Goal: Check status: Check status

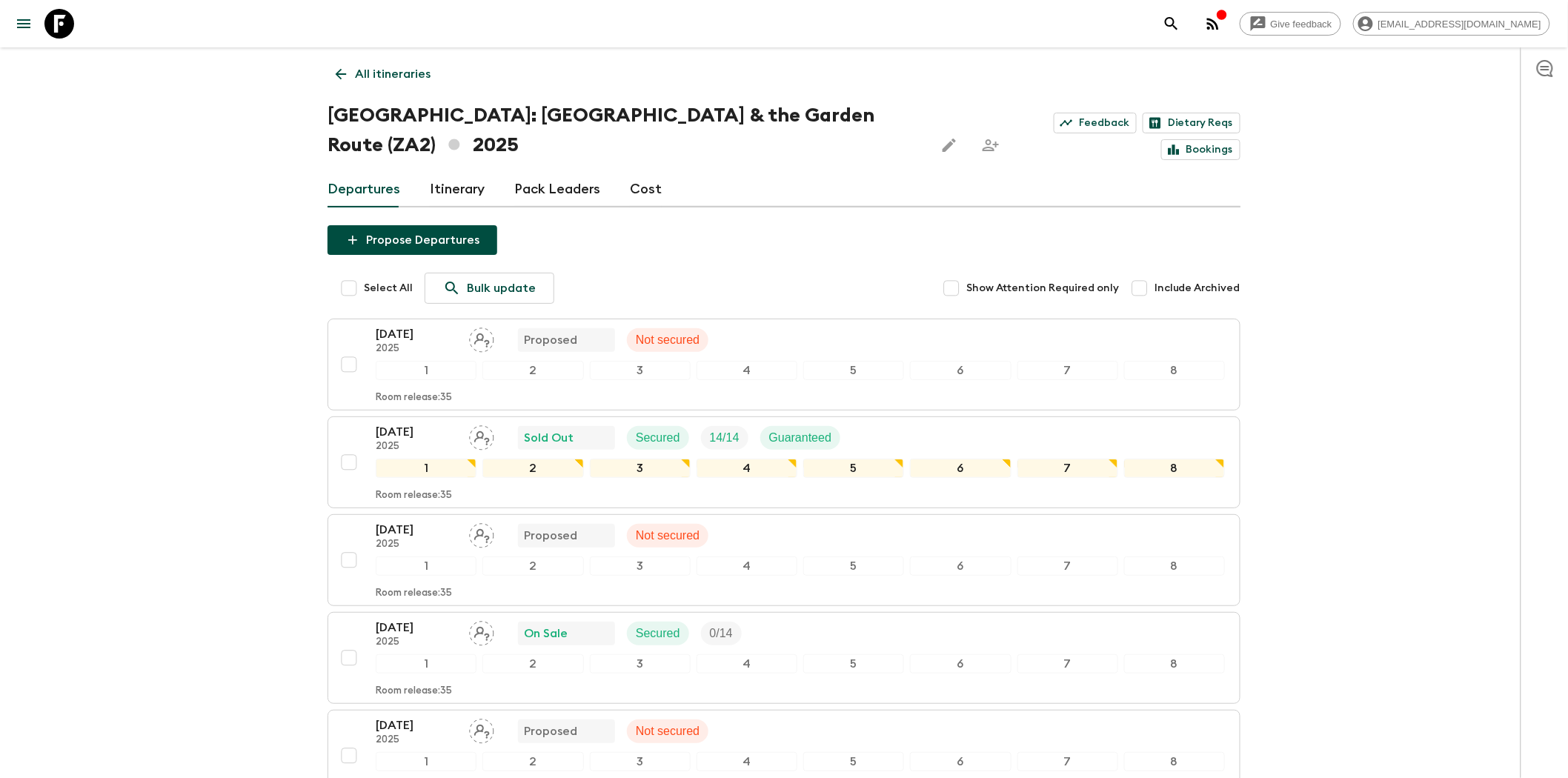
click at [1219, 26] on icon "button" at bounding box center [1213, 24] width 12 height 12
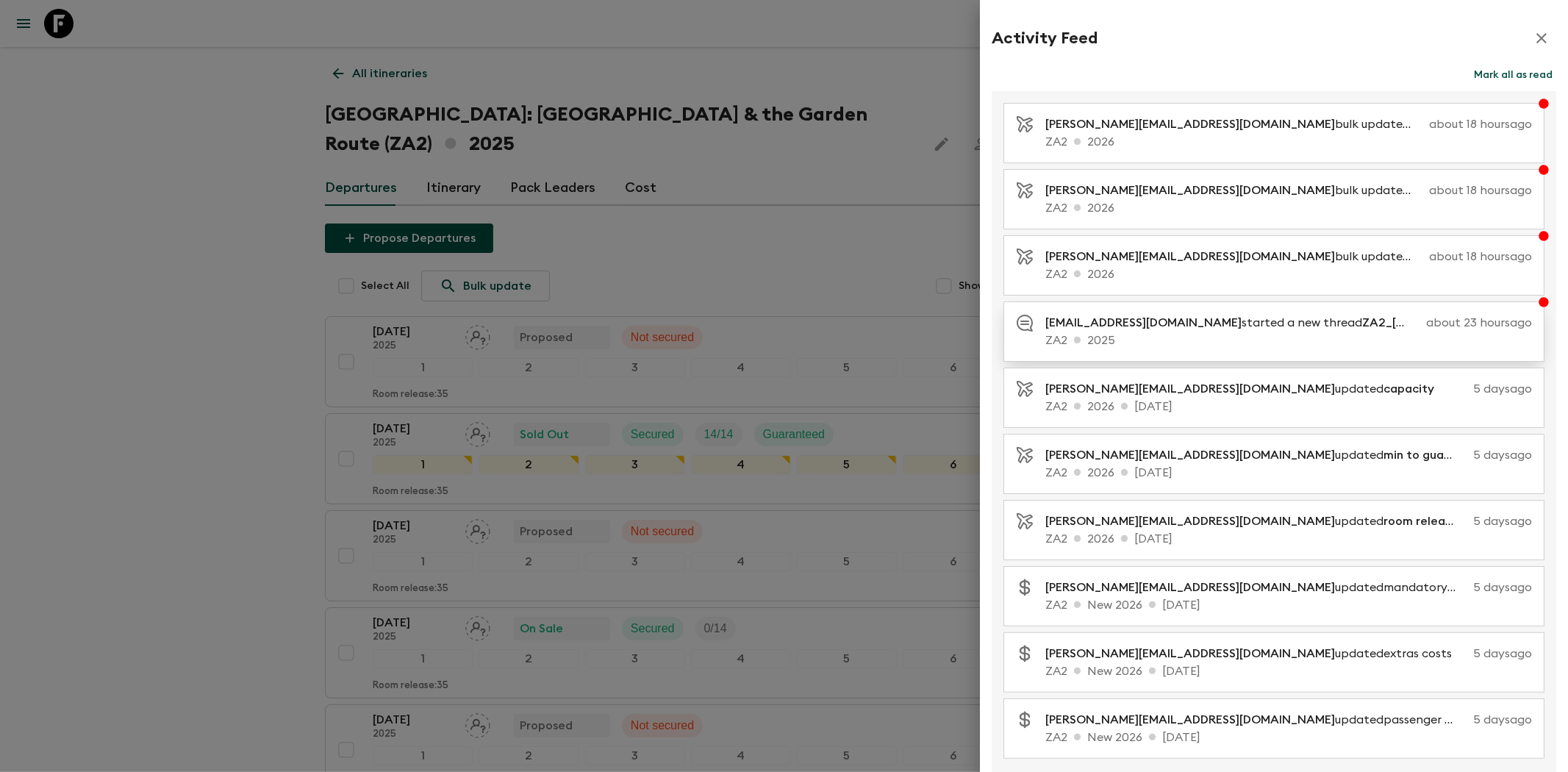
click at [1282, 334] on p "ZA2 2025" at bounding box center [1288, 341] width 487 height 18
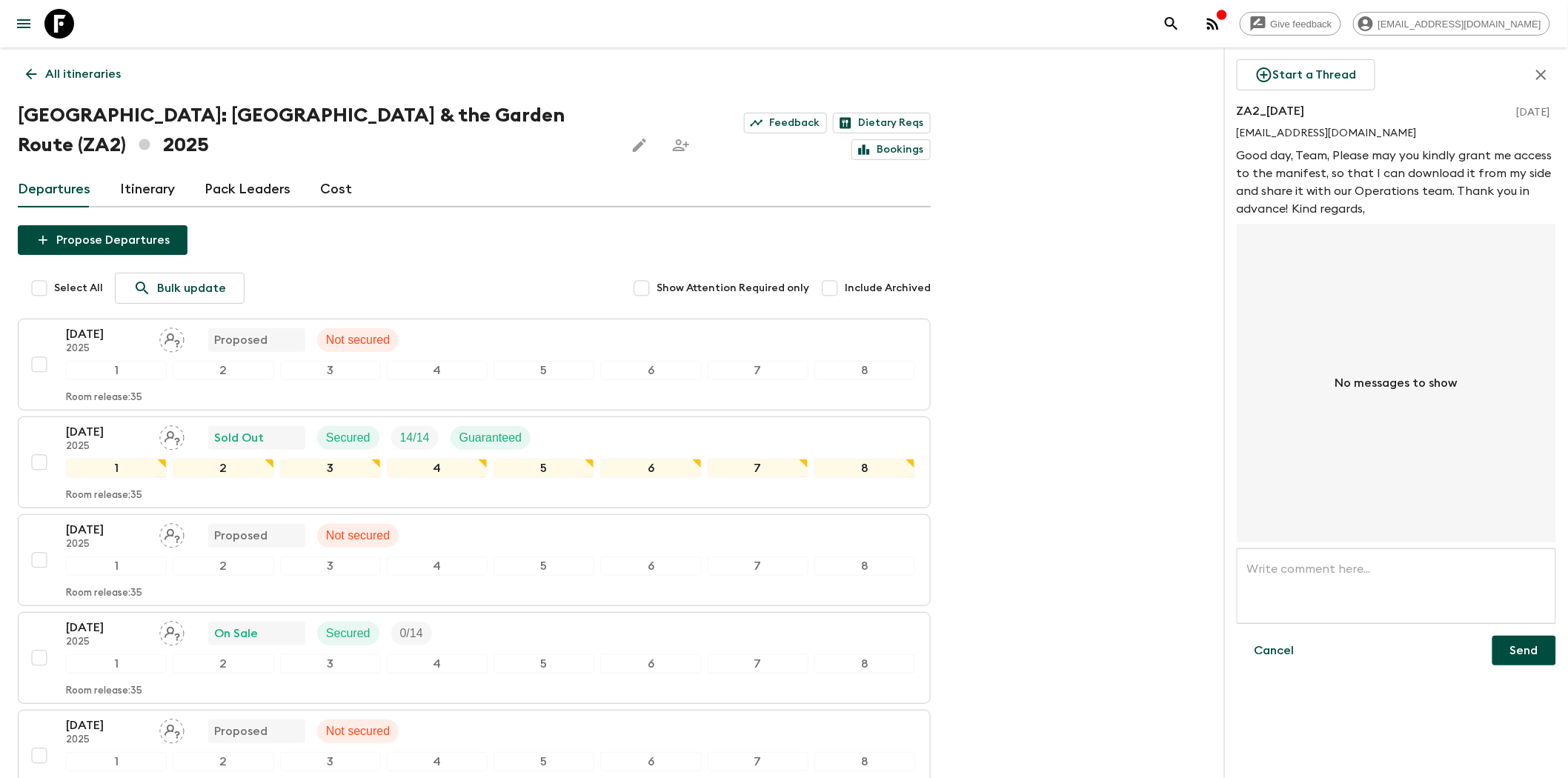
click at [1227, 21] on div "button" at bounding box center [1222, 16] width 12 height 15
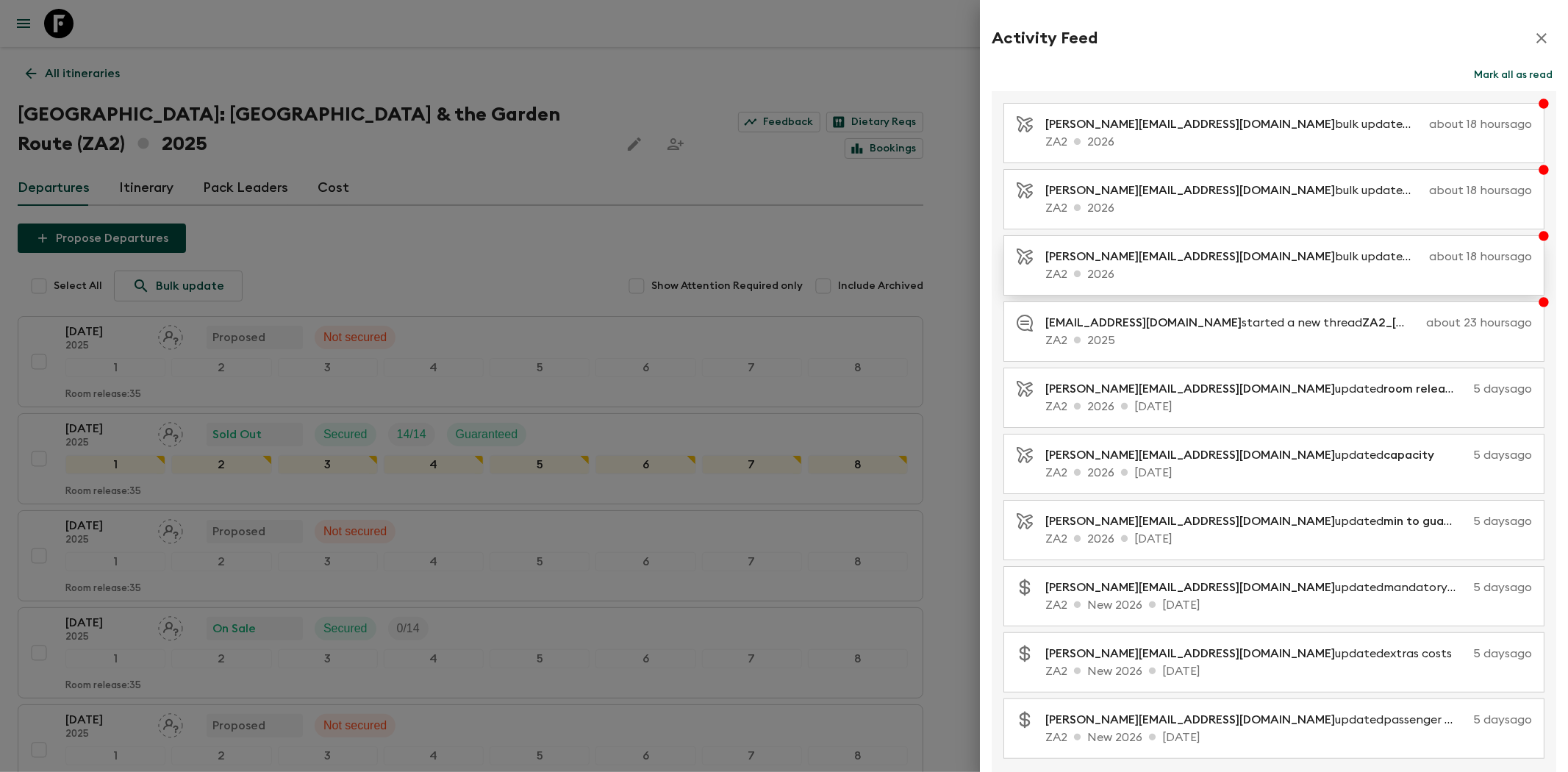
click at [1249, 270] on p "ZA2 2026" at bounding box center [1288, 274] width 487 height 18
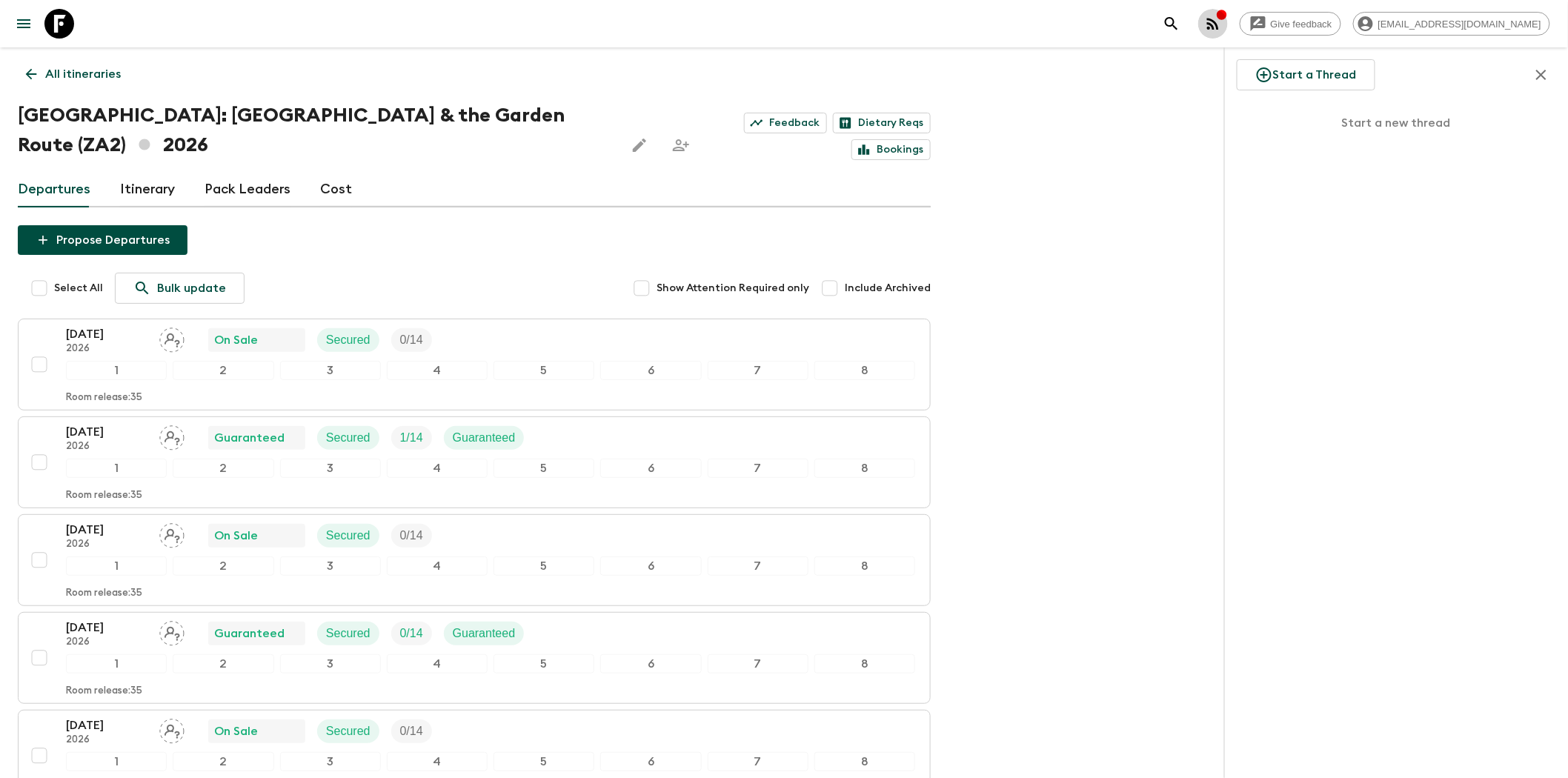
click at [1227, 13] on icon "button" at bounding box center [1222, 14] width 10 height 10
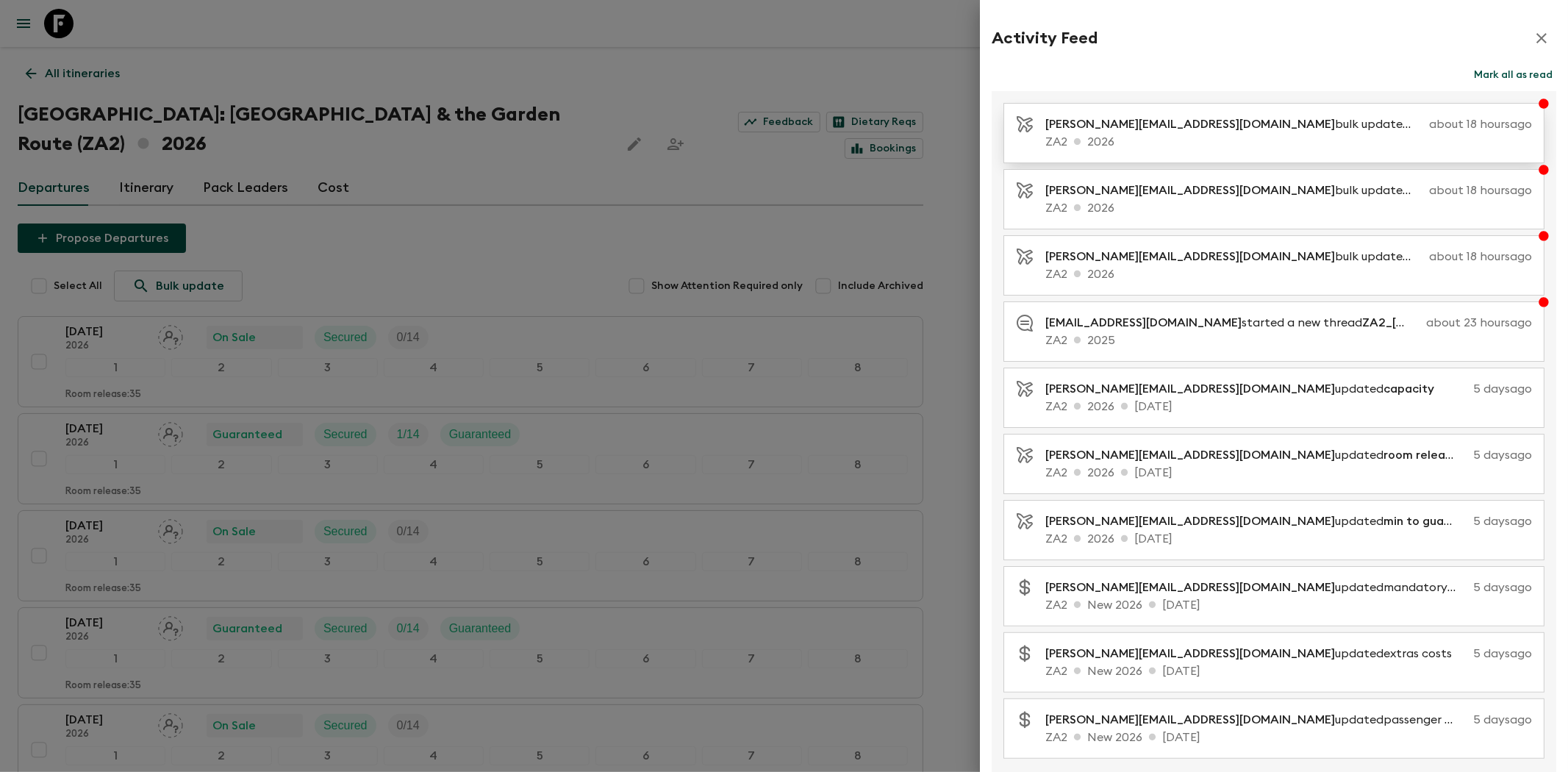
click at [1301, 154] on div "[PERSON_NAME][EMAIL_ADDRESS][DOMAIN_NAME] bulk updated min to guarantee about 1…" at bounding box center [1274, 133] width 541 height 60
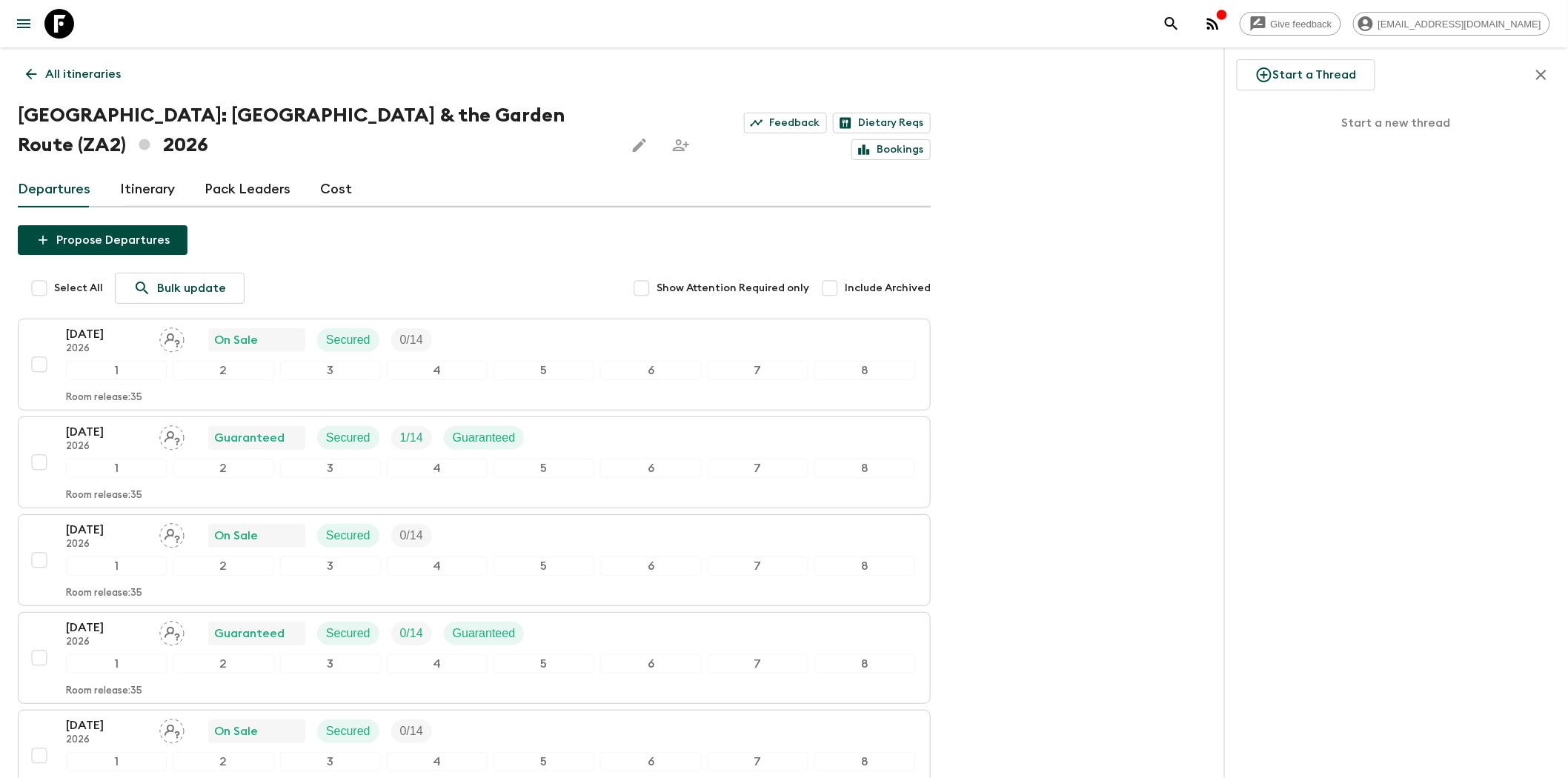
click at [1222, 30] on icon "button" at bounding box center [1213, 24] width 18 height 18
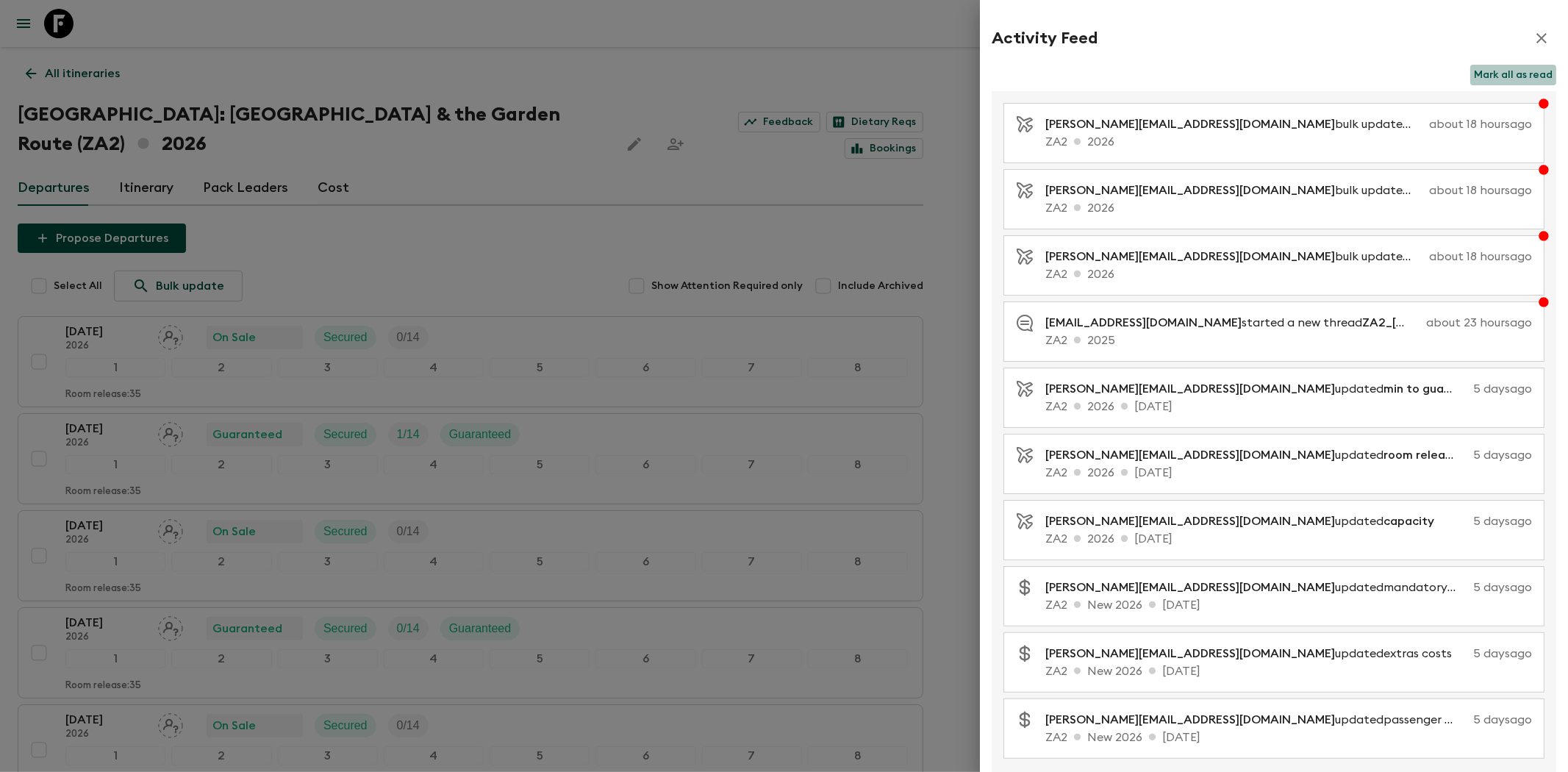
click at [1518, 72] on button "Mark all as read" at bounding box center [1513, 75] width 86 height 21
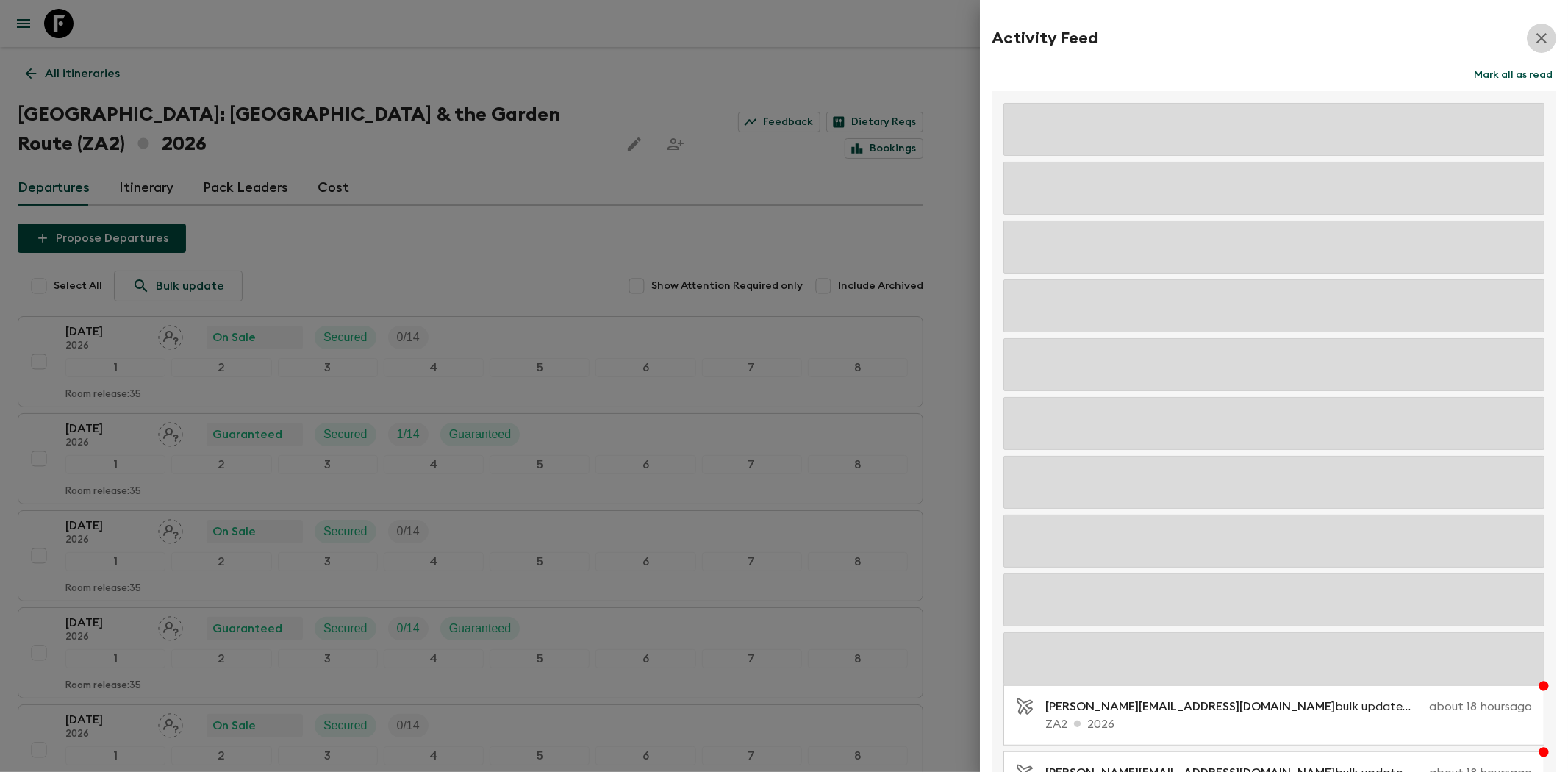
click at [1530, 47] on button "button" at bounding box center [1541, 38] width 30 height 29
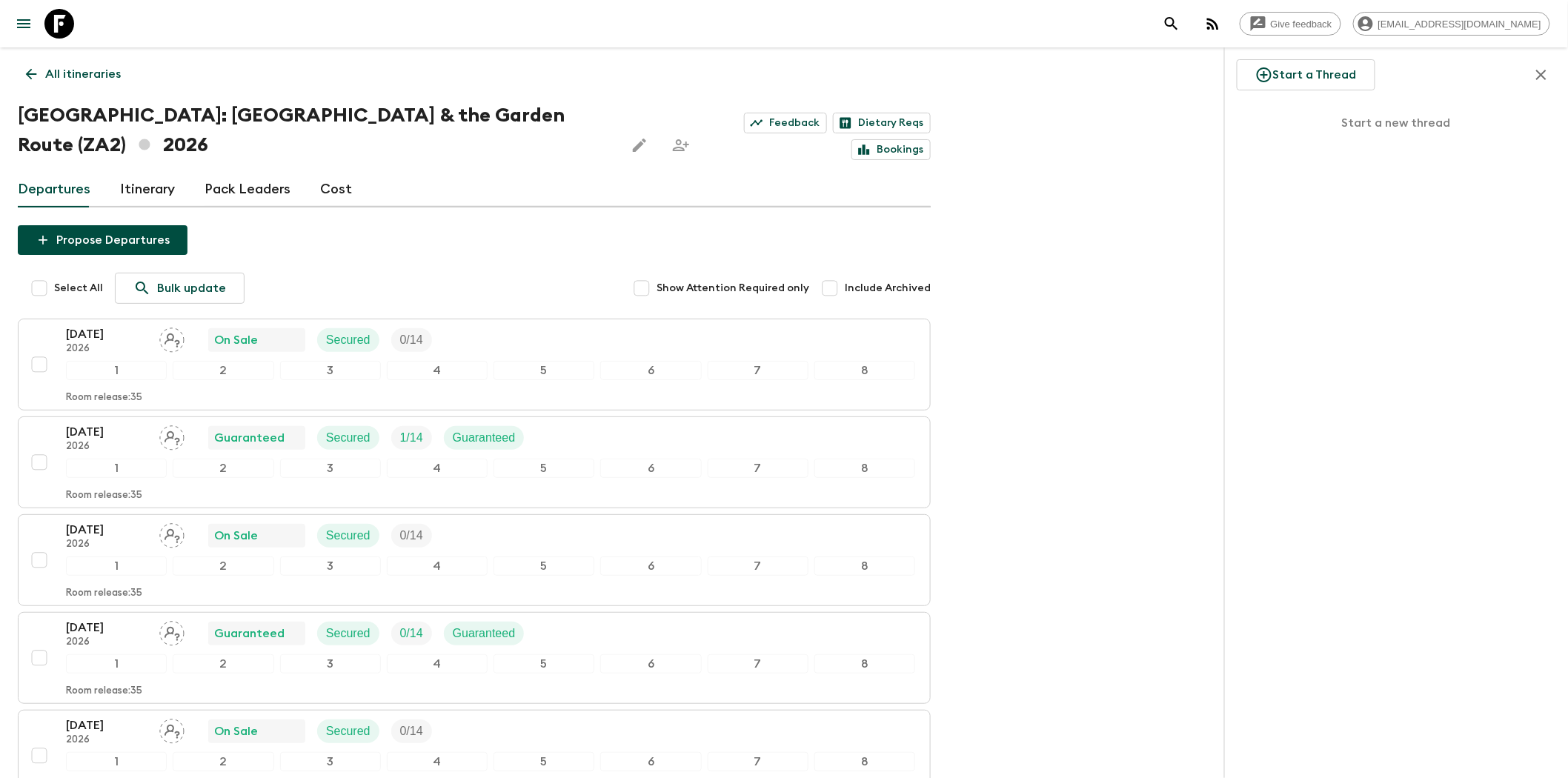
click at [27, 23] on icon "menu" at bounding box center [24, 24] width 13 height 9
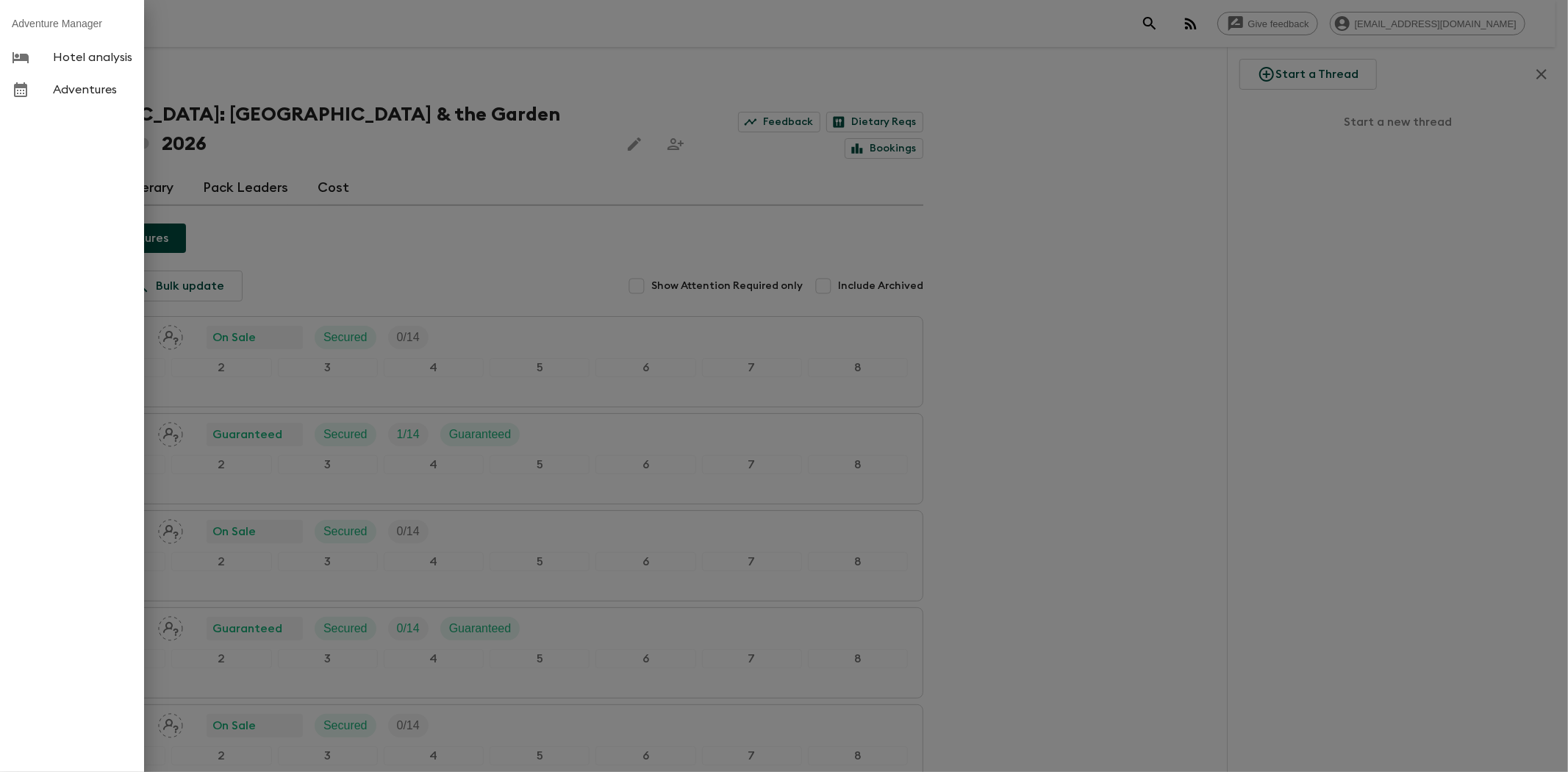
click at [288, 61] on div at bounding box center [784, 386] width 1568 height 772
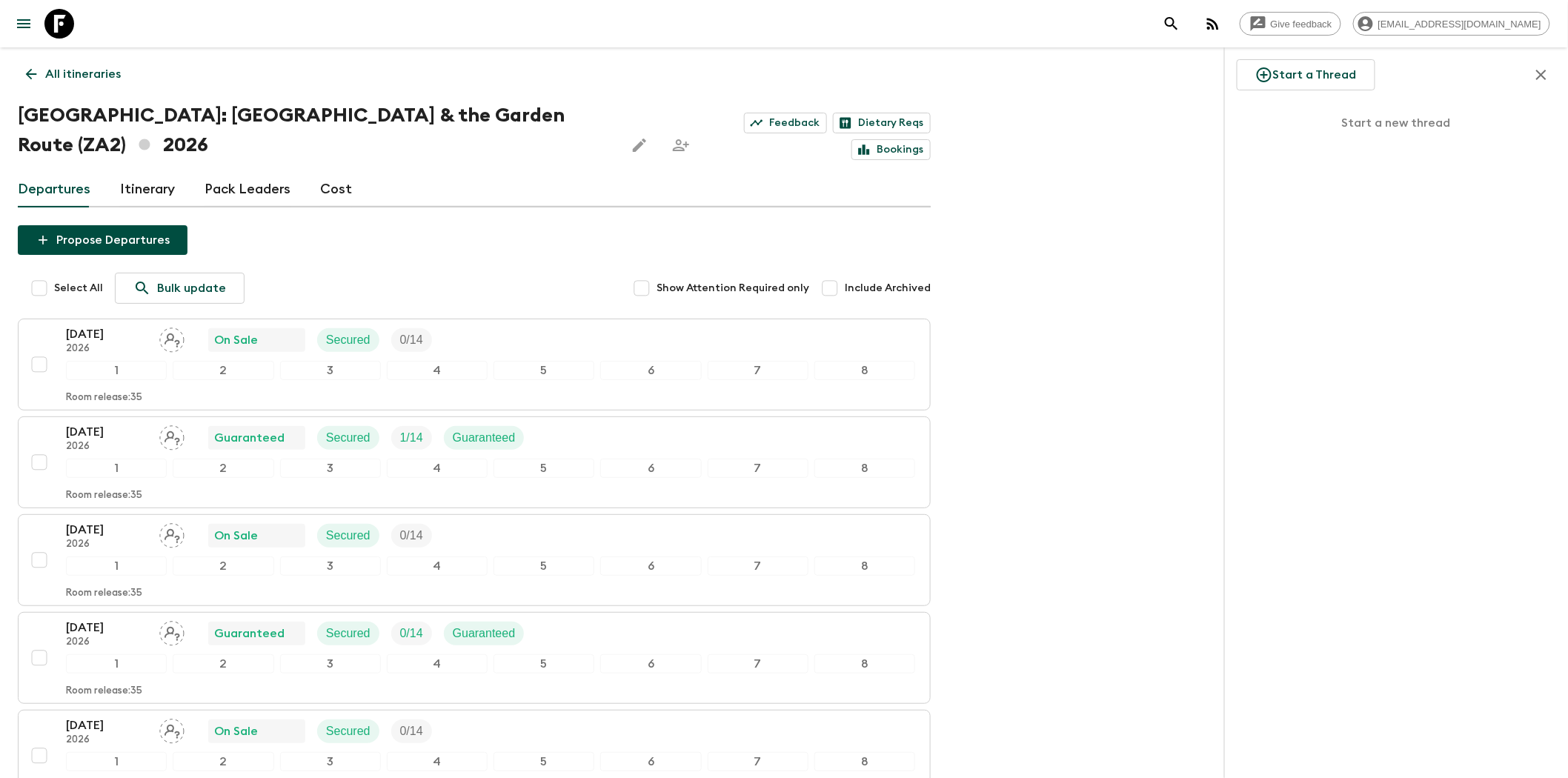
click at [27, 73] on icon at bounding box center [31, 74] width 11 height 11
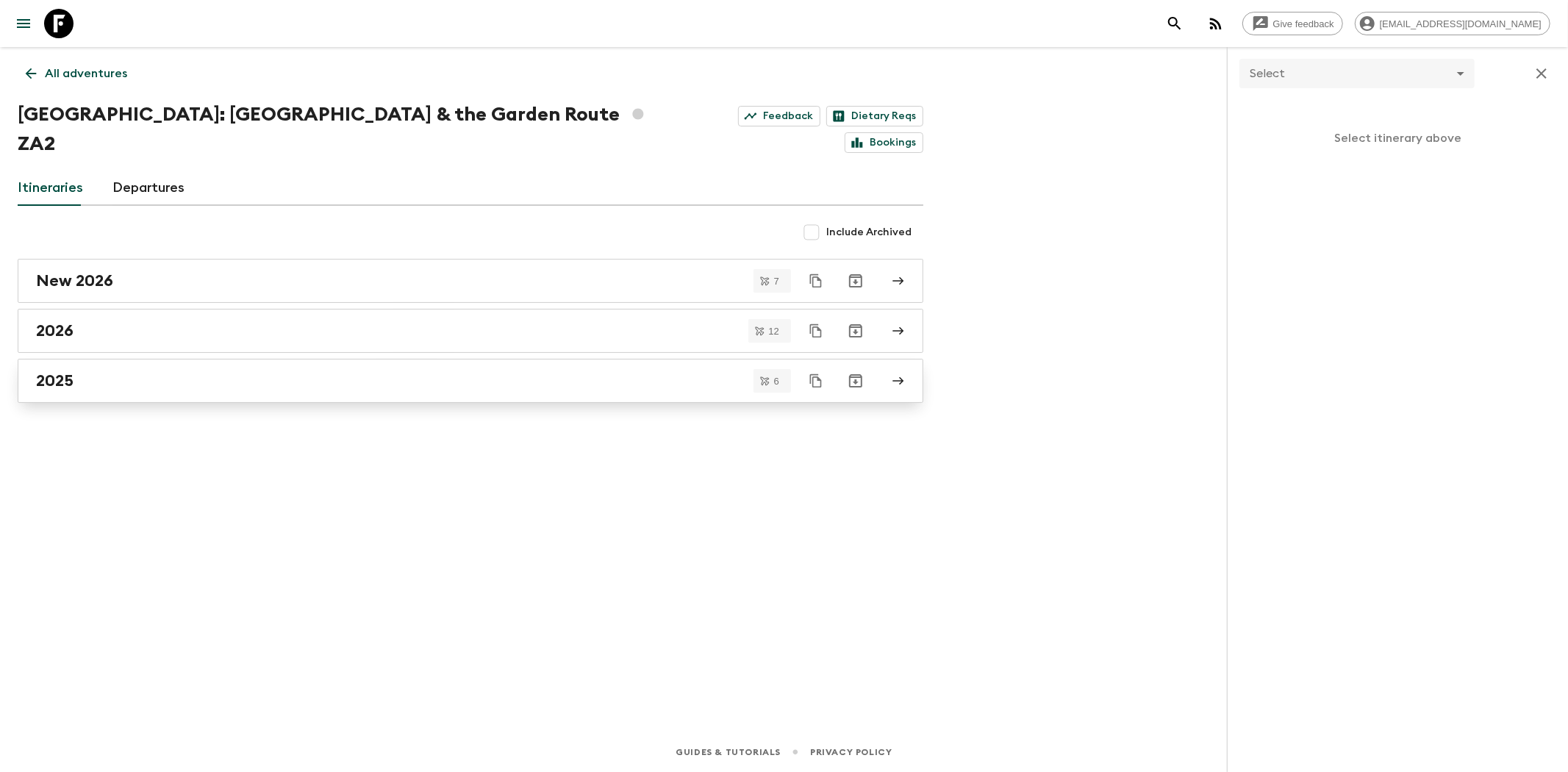
click at [83, 363] on link "2025" at bounding box center [471, 380] width 906 height 44
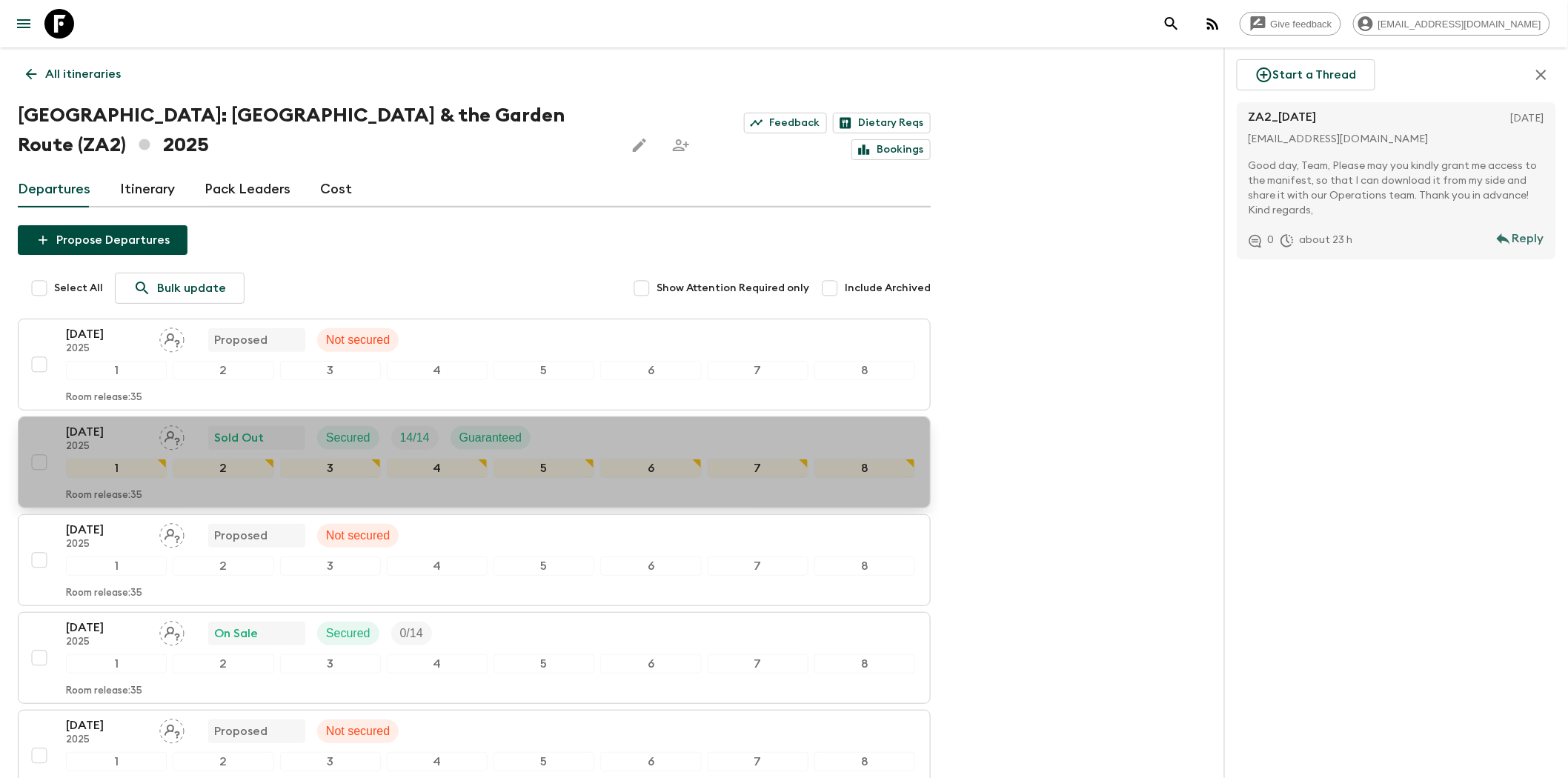
click at [580, 423] on div "[DATE] 2025 Sold Out Secured 14 / 14 Guaranteed" at bounding box center [491, 438] width 849 height 30
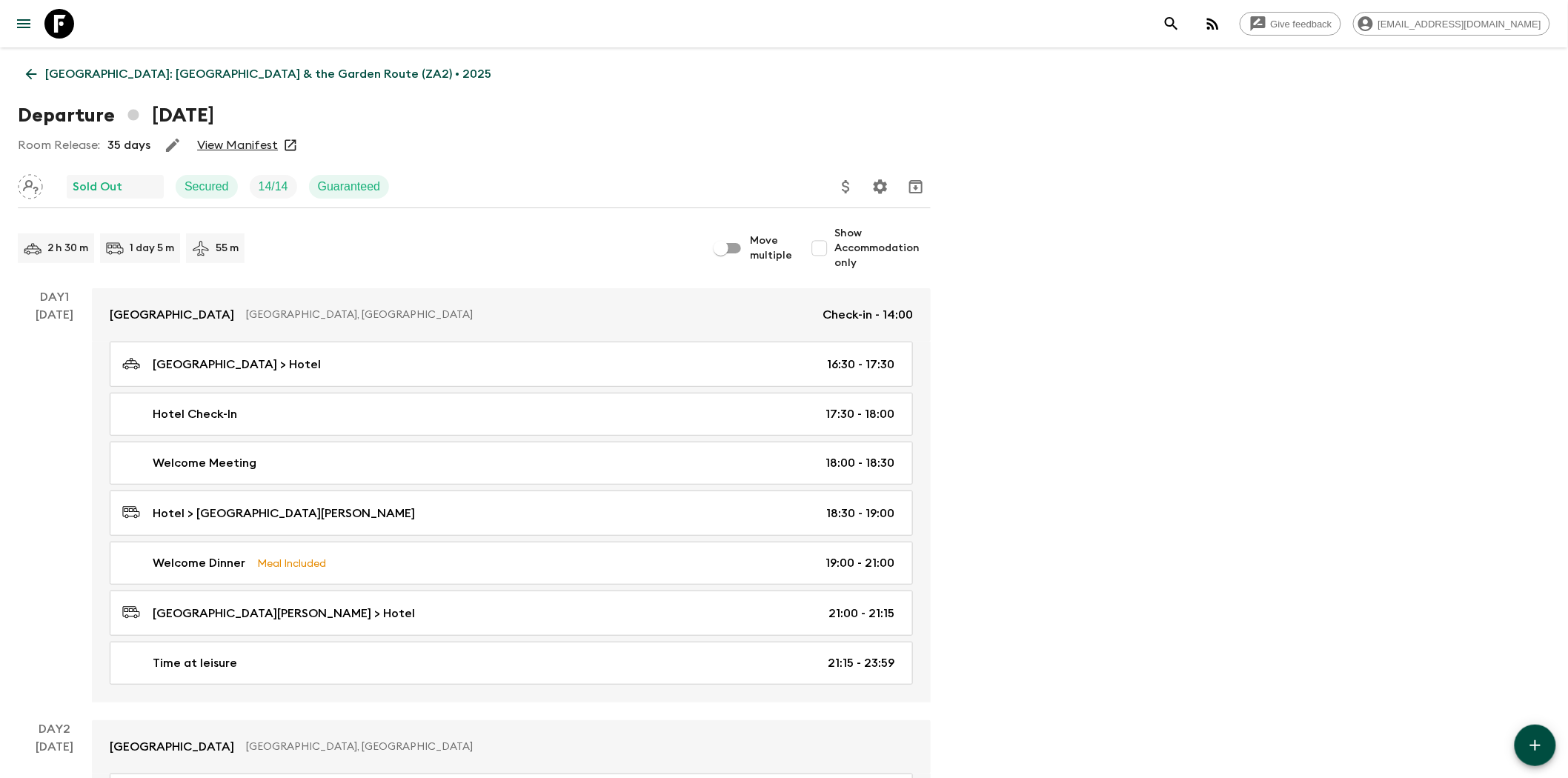
click at [235, 145] on link "View Manifest" at bounding box center [237, 145] width 81 height 15
